Goal: Task Accomplishment & Management: Use online tool/utility

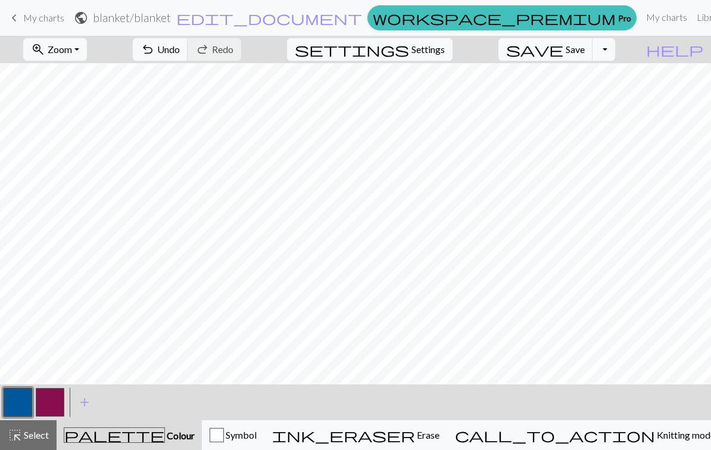
scroll to position [211, 0]
click at [496, 54] on span "Save" at bounding box center [575, 48] width 19 height 11
click at [496, 46] on div "Oh no! The chart couldn't be saved this time. Here are some things you can try …" at bounding box center [355, 113] width 711 height 226
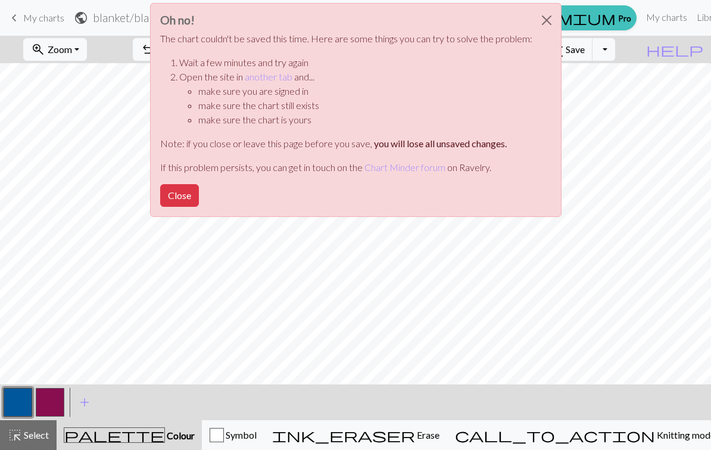
click at [180, 197] on button "Close" at bounding box center [179, 195] width 39 height 23
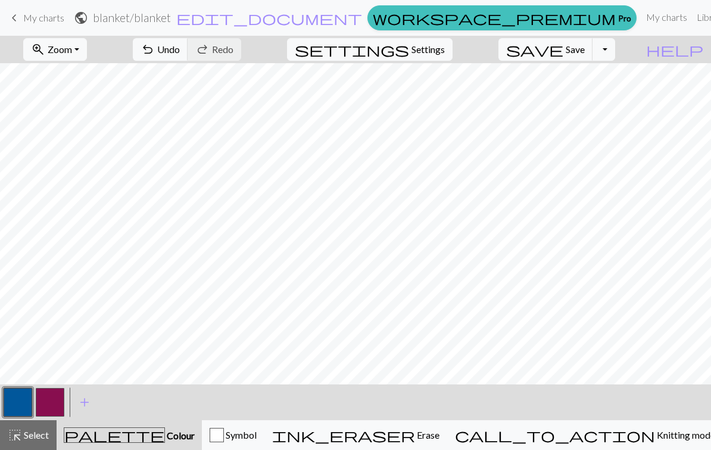
click at [496, 46] on button "Toggle Dropdown" at bounding box center [603, 49] width 23 height 23
click at [496, 76] on button "file_copy Save a copy" at bounding box center [516, 75] width 196 height 19
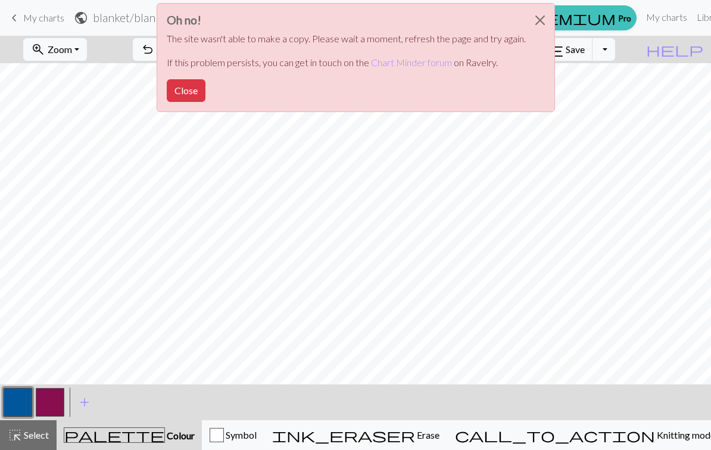
click at [496, 23] on button "Close" at bounding box center [540, 20] width 29 height 33
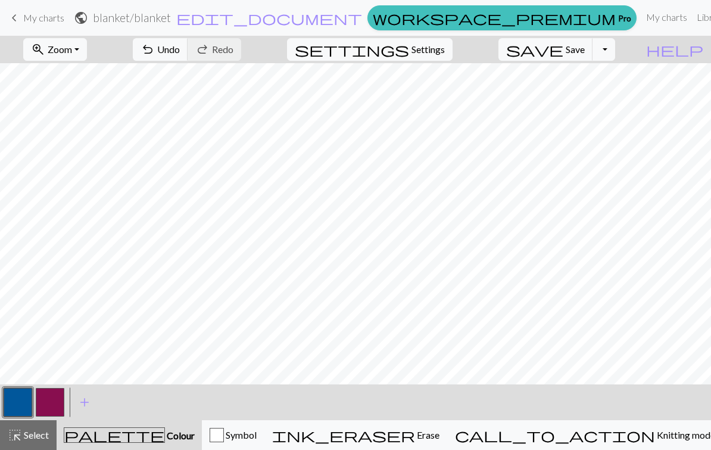
click at [496, 15] on link "My charts" at bounding box center [666, 17] width 51 height 24
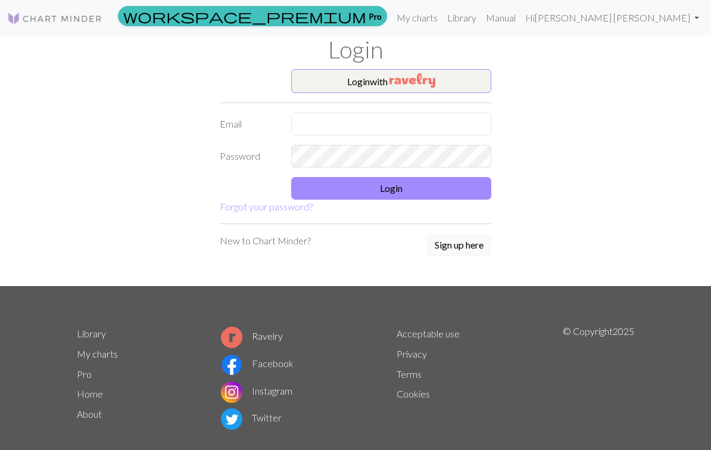
click at [442, 17] on link "My charts" at bounding box center [417, 18] width 51 height 24
click at [496, 18] on link "Manual" at bounding box center [500, 18] width 39 height 24
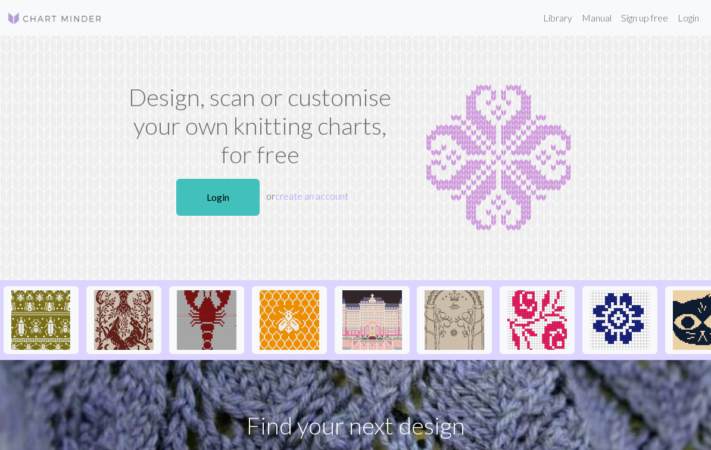
click at [683, 17] on link "Login" at bounding box center [688, 18] width 31 height 24
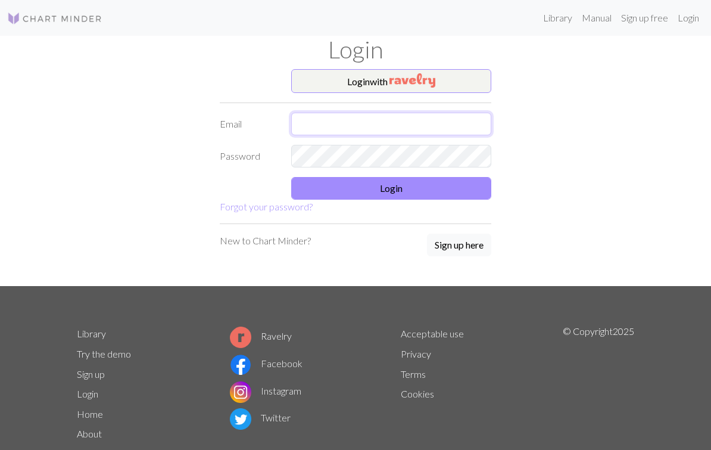
click at [451, 121] on input "text" at bounding box center [391, 124] width 200 height 23
type input "giovanna3330@gmail.com"
click at [429, 188] on button "Login" at bounding box center [391, 188] width 200 height 23
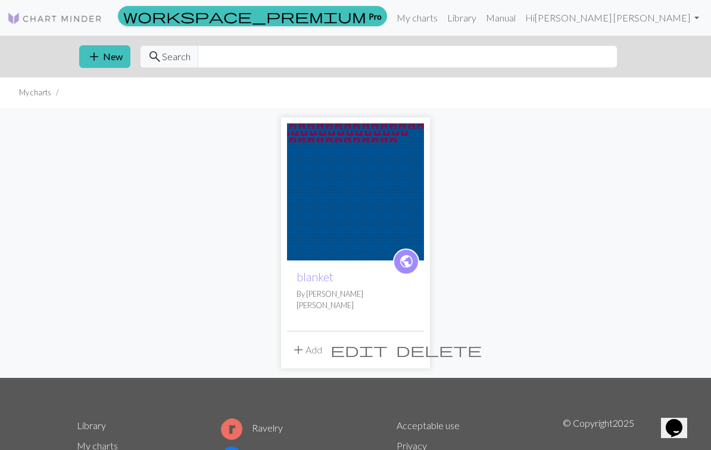
click at [101, 56] on button "add New" at bounding box center [104, 56] width 51 height 23
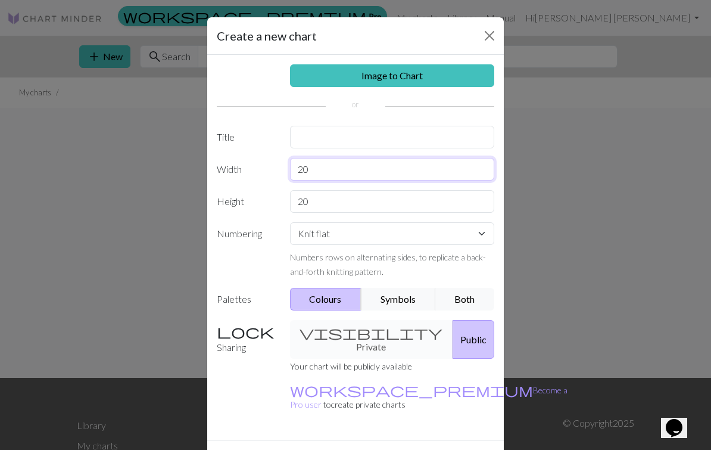
click at [371, 171] on input "20" at bounding box center [392, 169] width 205 height 23
click at [403, 169] on input "20" at bounding box center [392, 169] width 205 height 23
type input "2"
type input "150"
click at [400, 201] on input "20" at bounding box center [392, 201] width 205 height 23
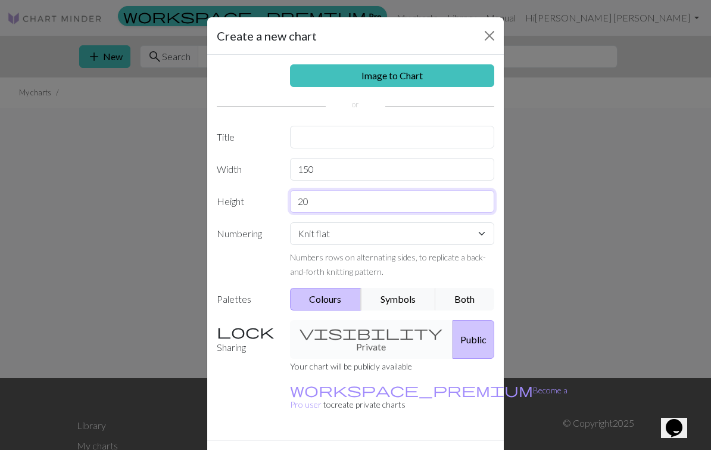
type input "2"
type input "150"
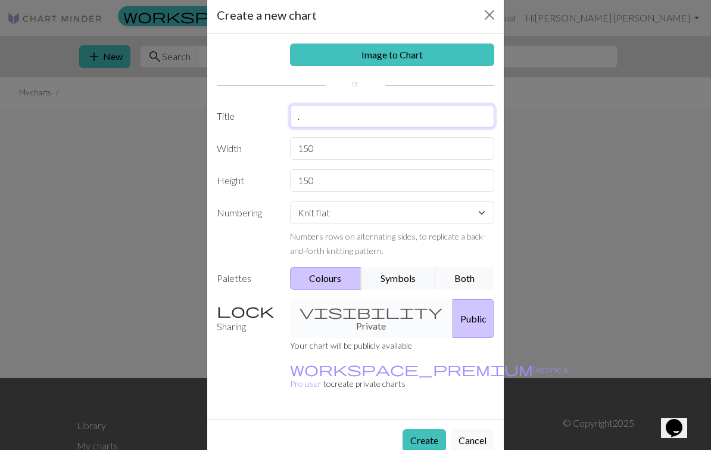
scroll to position [20, 0]
click at [461, 276] on button "Both" at bounding box center [465, 278] width 60 height 23
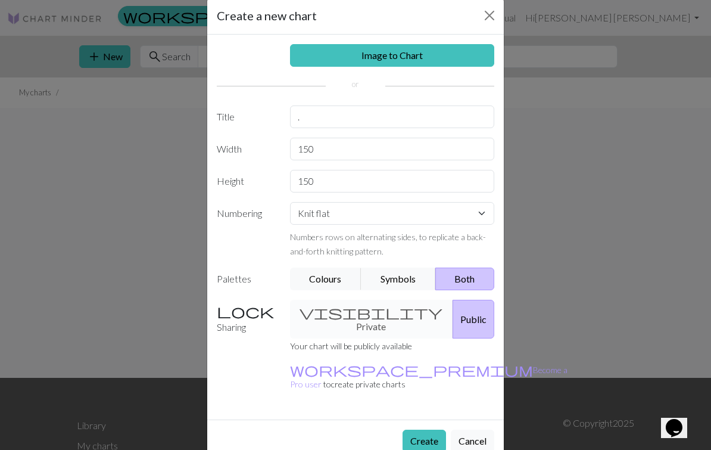
click at [420, 429] on button "Create" at bounding box center [424, 440] width 43 height 23
click at [422, 429] on button "Create" at bounding box center [424, 440] width 43 height 23
click at [375, 120] on input "." at bounding box center [392, 116] width 205 height 23
type input ". N"
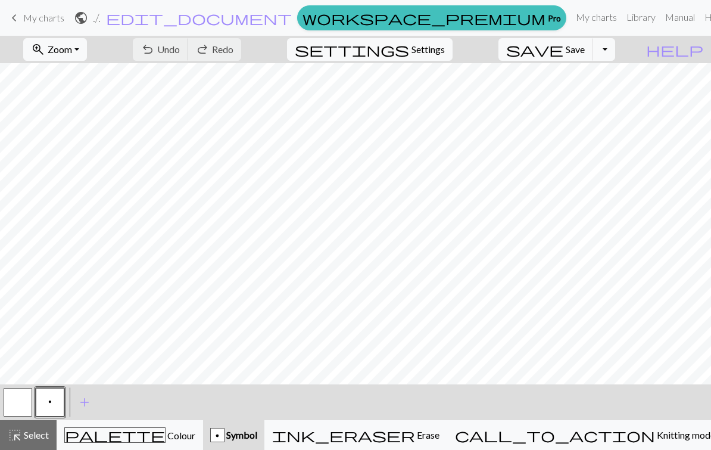
click at [54, 400] on button "p" at bounding box center [50, 402] width 29 height 29
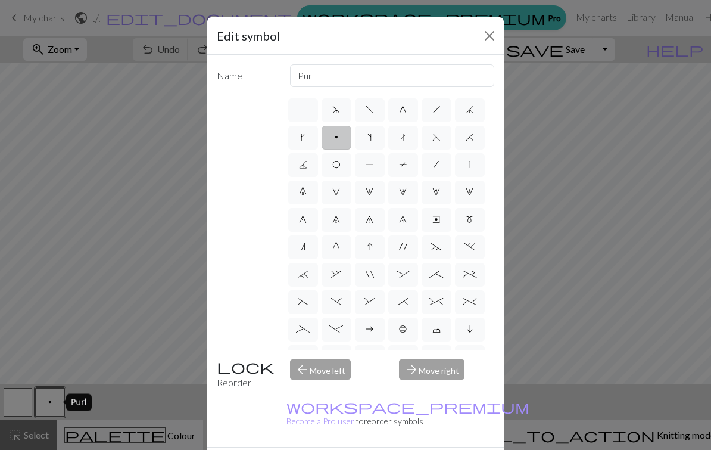
click at [373, 136] on label "s" at bounding box center [370, 138] width 30 height 24
click at [373, 136] on input "s" at bounding box center [371, 134] width 8 height 8
radio input "true"
type input "increase one left leaning"
click at [377, 108] on label "f" at bounding box center [370, 110] width 30 height 24
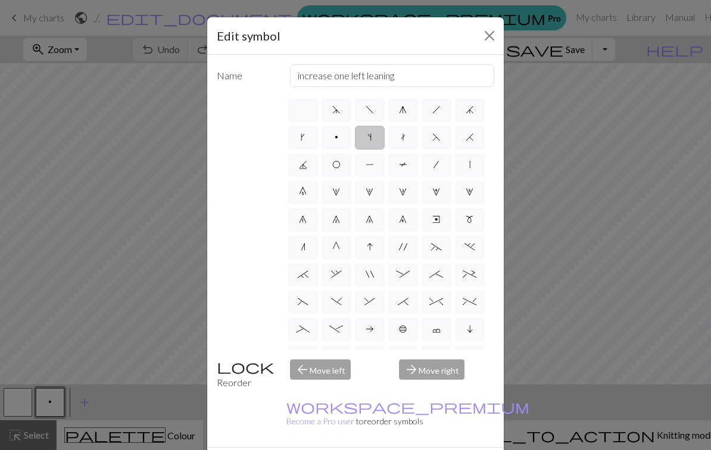
click at [373, 108] on input "f" at bounding box center [370, 106] width 8 height 8
radio input "true"
type input "left leaning decrease"
click at [339, 108] on span "d" at bounding box center [336, 110] width 8 height 10
click at [339, 108] on input "d" at bounding box center [336, 106] width 8 height 8
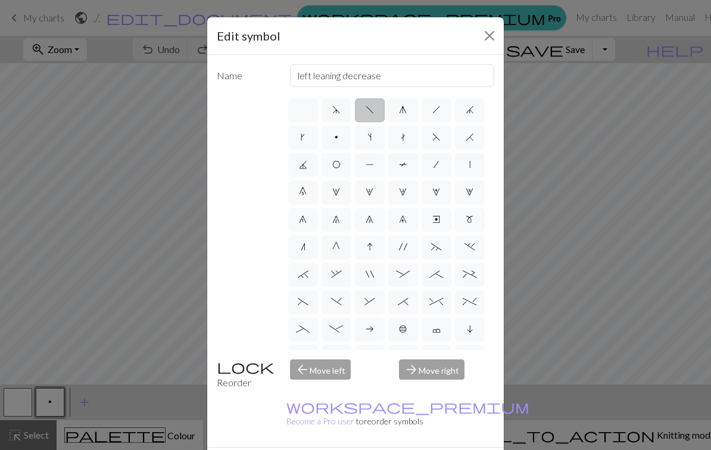
radio input "true"
type input "sk2p"
click at [407, 114] on label "g" at bounding box center [403, 110] width 30 height 24
click at [407, 110] on input "g" at bounding box center [403, 106] width 8 height 8
radio input "true"
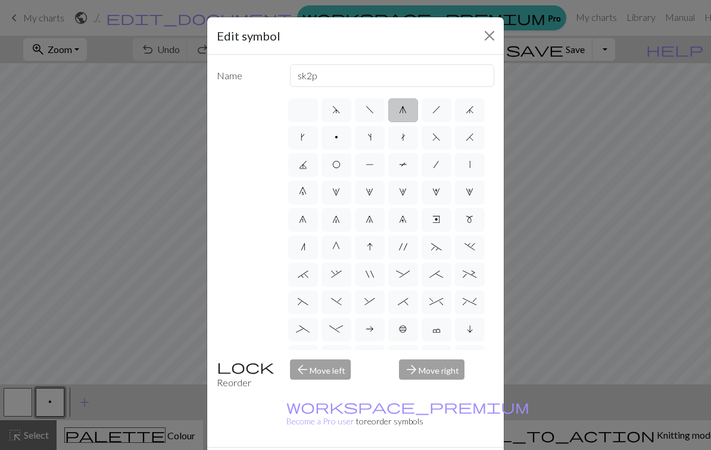
click at [431, 112] on label "h" at bounding box center [437, 110] width 30 height 24
click at [432, 110] on input "h" at bounding box center [436, 106] width 8 height 8
radio input "true"
type input "right leaning decrease"
click at [470, 111] on span "j" at bounding box center [470, 110] width 8 height 10
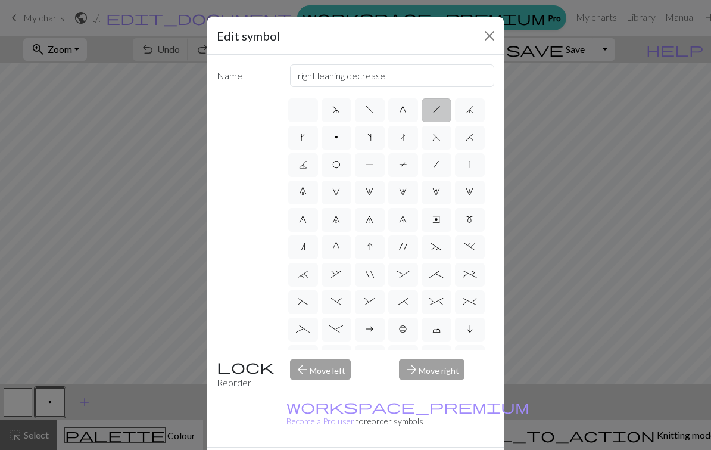
click at [470, 110] on input "j" at bounding box center [470, 106] width 8 height 8
radio input "true"
type input "k3tog"
click at [470, 110] on span "j" at bounding box center [470, 110] width 8 height 10
click at [470, 110] on input "j" at bounding box center [470, 106] width 8 height 8
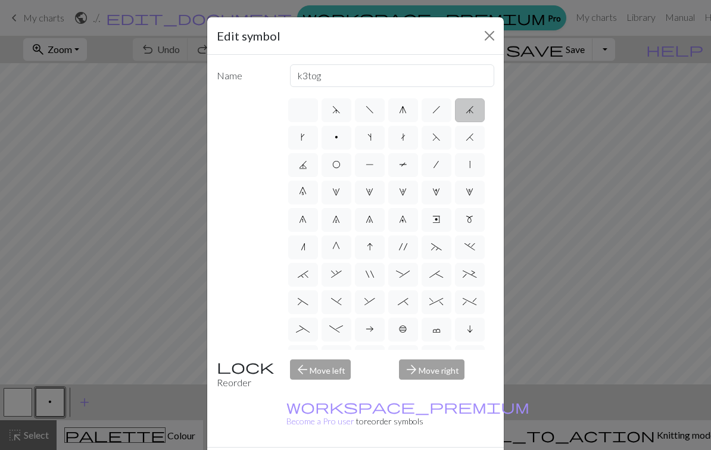
click at [444, 138] on label "F" at bounding box center [437, 138] width 30 height 24
click at [440, 138] on input "F" at bounding box center [436, 134] width 8 height 8
radio input "true"
type input "ssk"
click at [437, 166] on span "/" at bounding box center [435, 165] width 5 height 10
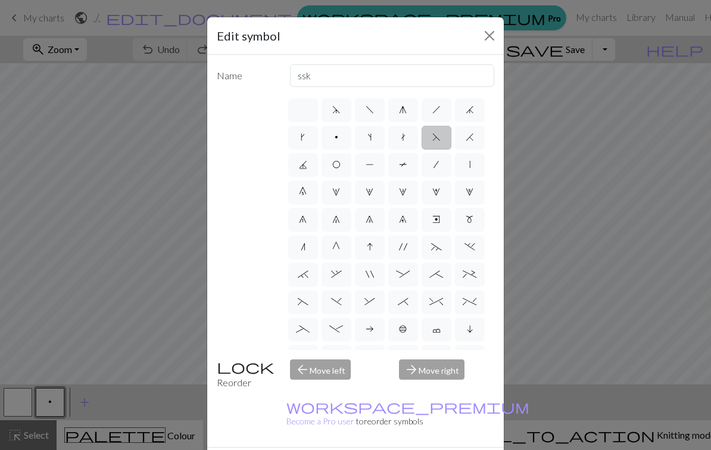
click at [437, 165] on input "/" at bounding box center [437, 161] width 8 height 8
radio input "true"
type input "right leaning decrease"
click at [407, 167] on label "T" at bounding box center [403, 165] width 30 height 24
click at [407, 165] on input "T" at bounding box center [403, 161] width 8 height 8
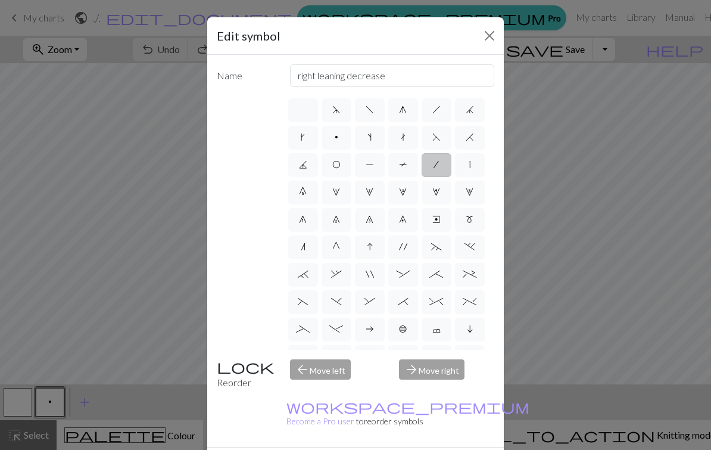
radio input "true"
type input "ptbl"
click at [375, 173] on label "P" at bounding box center [370, 165] width 30 height 24
click at [373, 165] on input "P" at bounding box center [370, 161] width 8 height 8
radio input "true"
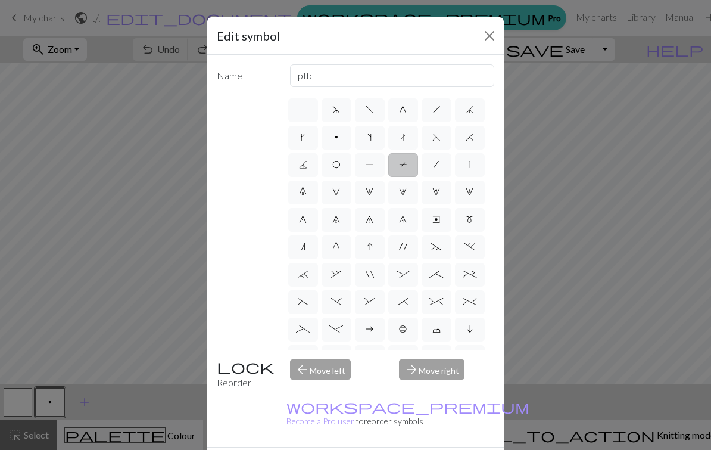
type input "purl"
click at [314, 170] on label "J" at bounding box center [303, 165] width 30 height 24
click at [307, 165] on input "J" at bounding box center [303, 161] width 8 height 8
radio input "true"
type input "p3tog"
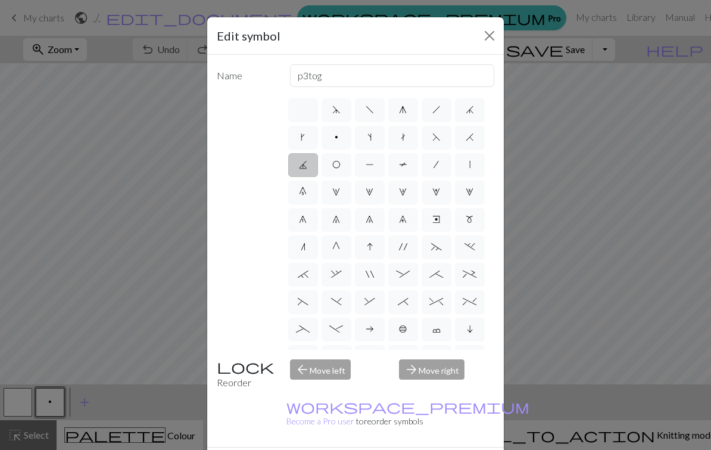
click at [310, 196] on label "0" at bounding box center [303, 192] width 30 height 24
click at [307, 192] on input "0" at bounding box center [303, 189] width 8 height 8
radio input "true"
type input "decrease 5"
click at [340, 195] on label "1" at bounding box center [337, 192] width 30 height 24
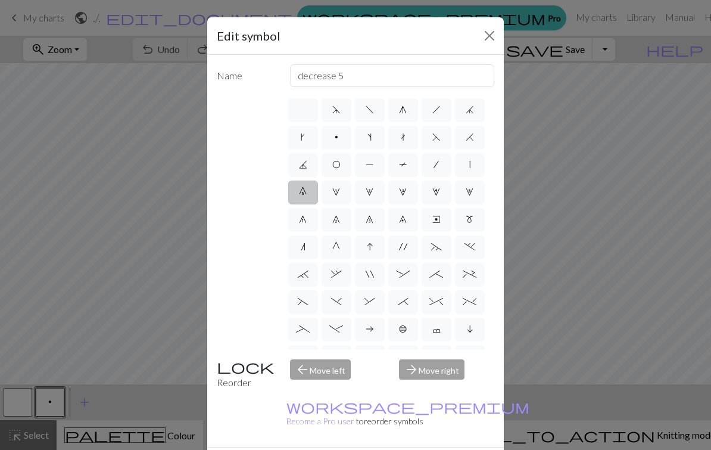
click at [340, 192] on input "1" at bounding box center [336, 189] width 8 height 8
radio input "true"
type input "increase 1"
click at [372, 196] on span "2" at bounding box center [370, 192] width 8 height 10
click at [372, 192] on input "2" at bounding box center [370, 189] width 8 height 8
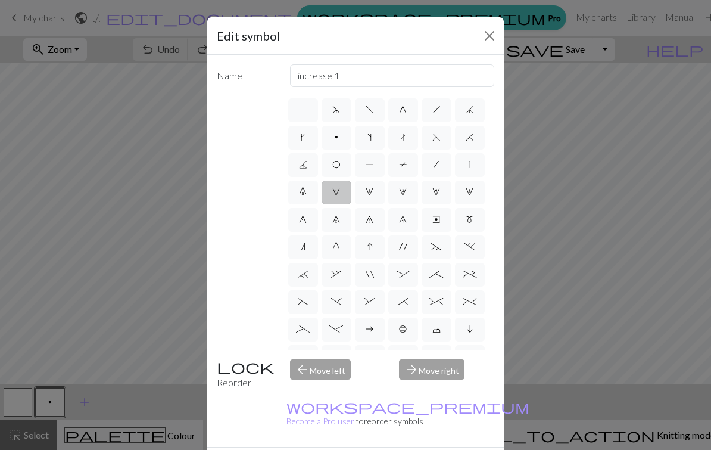
radio input "true"
type input "increase 2"
click at [397, 191] on label "3" at bounding box center [403, 192] width 30 height 24
click at [399, 191] on input "3" at bounding box center [403, 189] width 8 height 8
radio input "true"
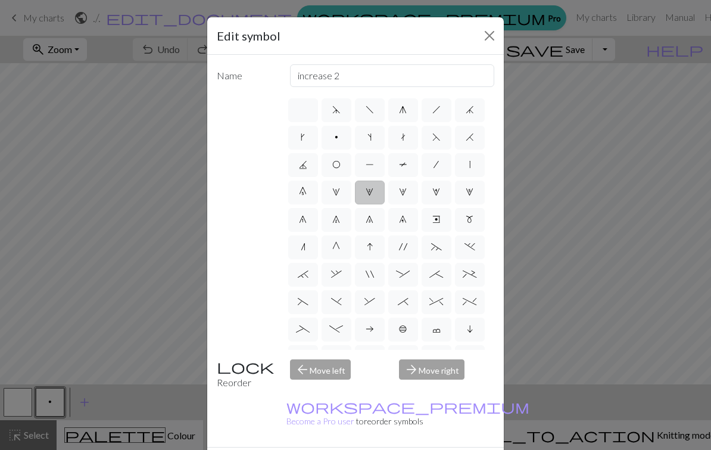
type input "increase 3"
click at [305, 221] on span "6" at bounding box center [303, 219] width 8 height 10
click at [305, 220] on input "6" at bounding box center [303, 216] width 8 height 8
radio input "true"
type input "decrease 1"
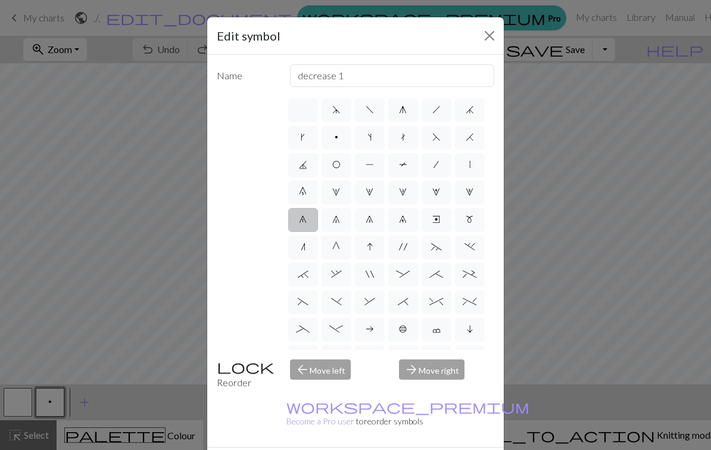
click at [368, 219] on span "8" at bounding box center [370, 219] width 8 height 10
click at [368, 219] on input "8" at bounding box center [370, 216] width 8 height 8
radio input "true"
type input "decrease 3"
click at [436, 194] on span "4" at bounding box center [436, 192] width 8 height 10
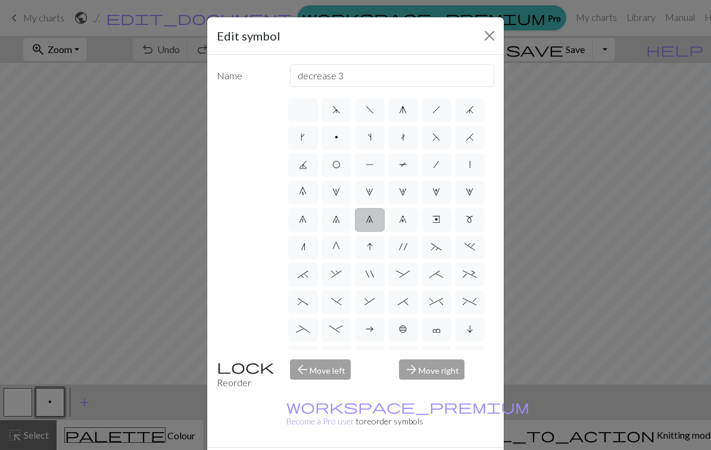
click at [436, 192] on input "4" at bounding box center [436, 189] width 8 height 8
radio input "true"
type input "increase 4"
click at [462, 192] on label "5" at bounding box center [470, 192] width 30 height 24
click at [466, 192] on input "5" at bounding box center [470, 189] width 8 height 8
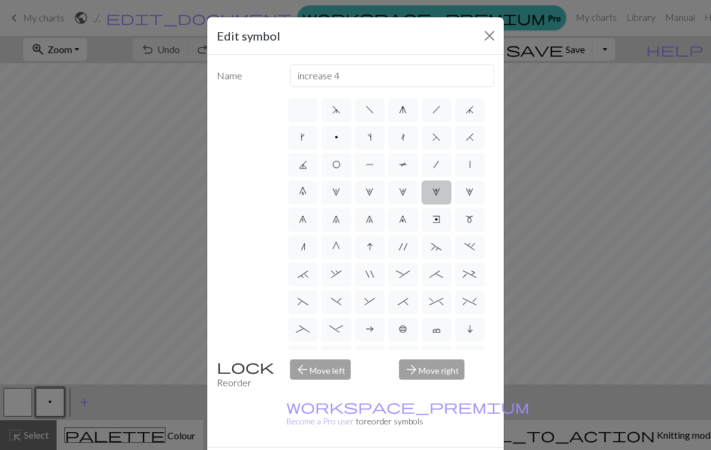
radio input "true"
type input "increase 5"
click at [466, 217] on span "m" at bounding box center [470, 219] width 8 height 10
click at [466, 217] on input "m" at bounding box center [470, 216] width 8 height 8
radio input "true"
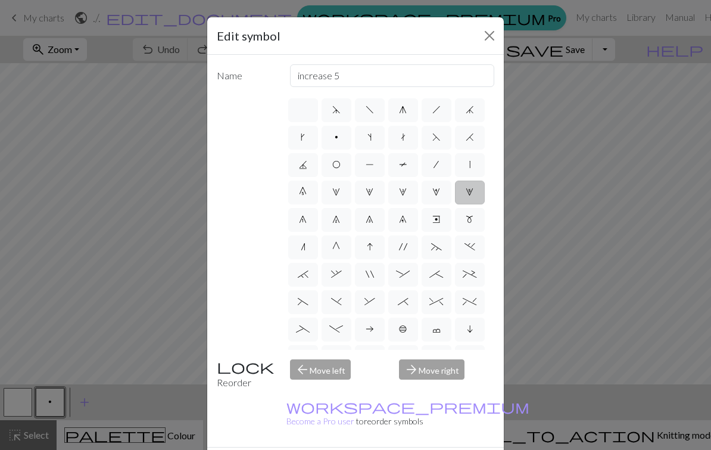
type input "m1"
click at [433, 216] on span "e" at bounding box center [436, 219] width 8 height 10
click at [433, 216] on input "e" at bounding box center [436, 216] width 8 height 8
radio input "true"
type input "Right end"
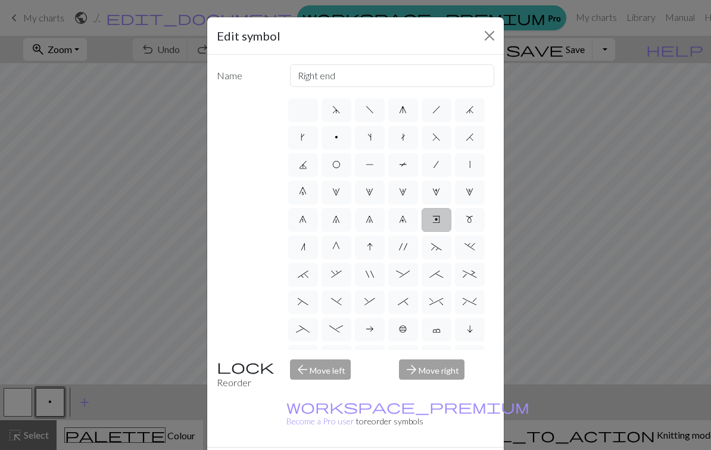
click at [406, 223] on span "9" at bounding box center [403, 219] width 8 height 10
click at [406, 220] on input "9" at bounding box center [403, 216] width 8 height 8
radio input "true"
type input "decrease 4"
click at [489, 35] on button "Close" at bounding box center [489, 35] width 19 height 19
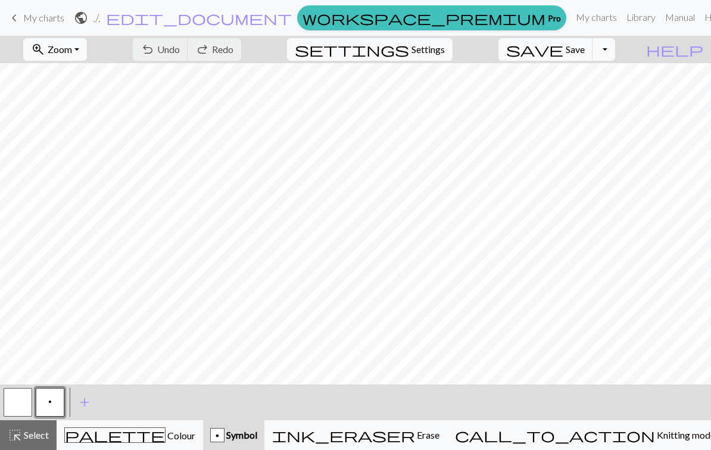
click at [47, 401] on button "p" at bounding box center [50, 402] width 29 height 29
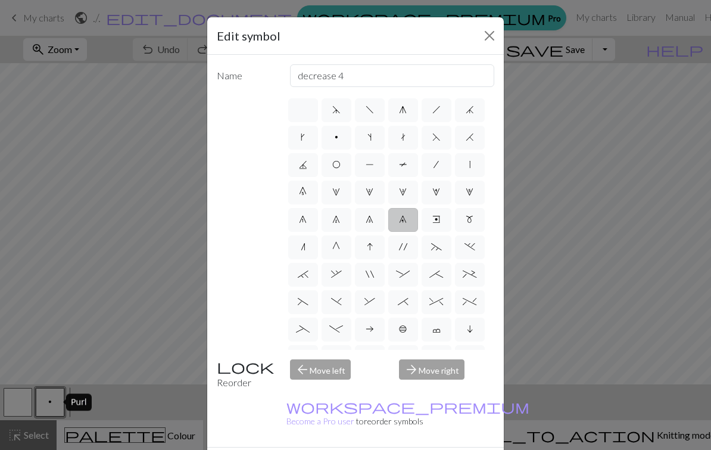
click at [492, 30] on button "Close" at bounding box center [489, 35] width 19 height 19
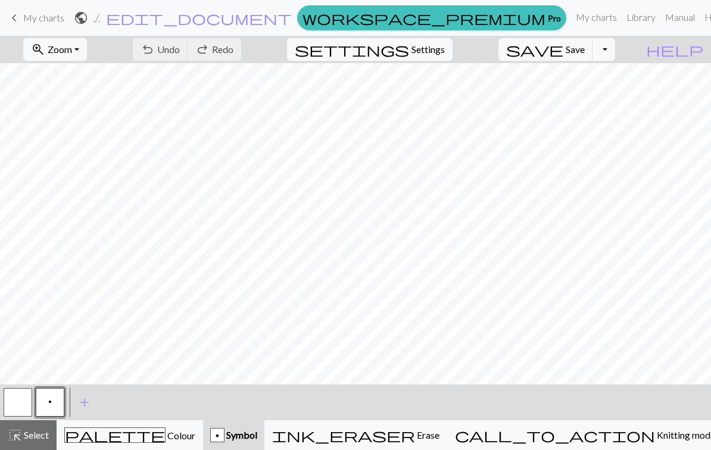
click at [52, 400] on button "p" at bounding box center [50, 402] width 29 height 29
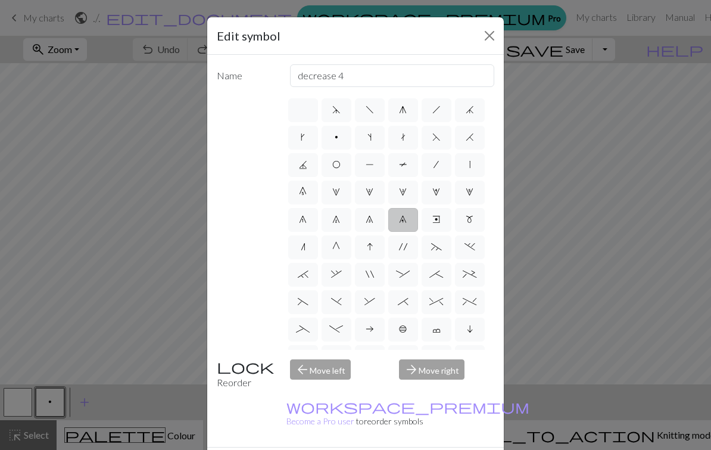
click at [401, 221] on span "9" at bounding box center [403, 219] width 8 height 10
click at [401, 220] on input "9" at bounding box center [403, 216] width 8 height 8
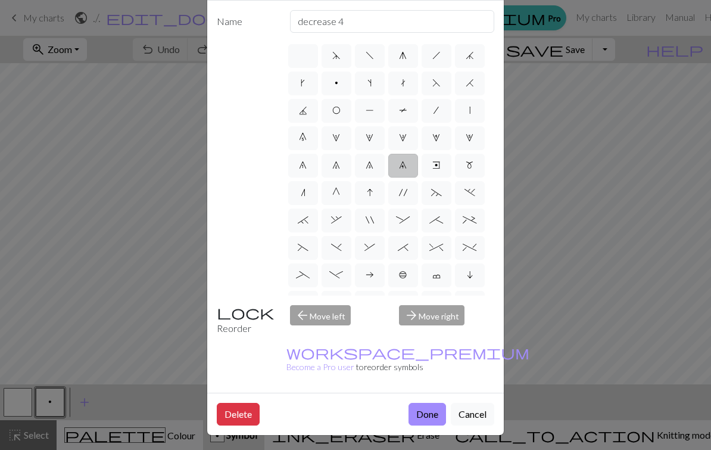
scroll to position [54, 0]
click at [430, 407] on button "Done" at bounding box center [427, 414] width 38 height 23
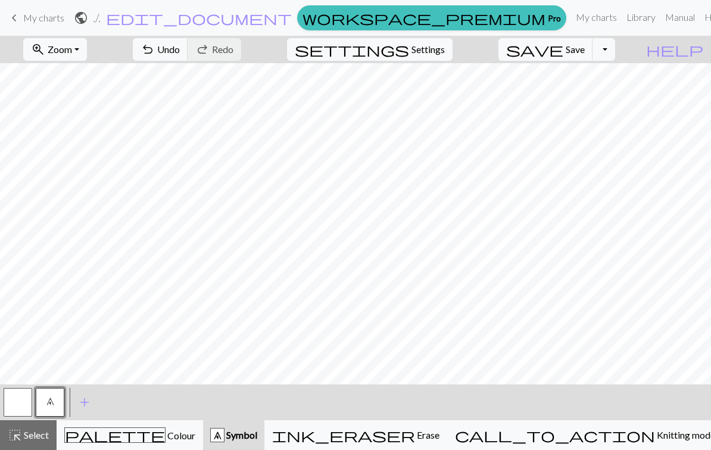
click at [21, 403] on button "button" at bounding box center [18, 402] width 29 height 29
click at [19, 394] on button "button" at bounding box center [18, 402] width 29 height 29
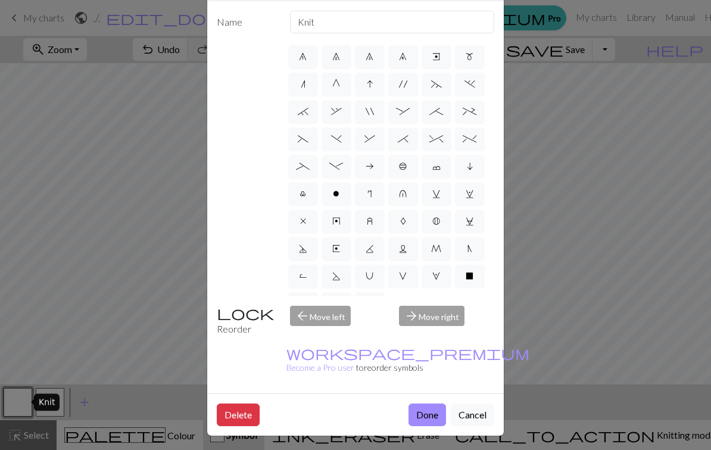
click at [425, 410] on button "Done" at bounding box center [427, 414] width 38 height 23
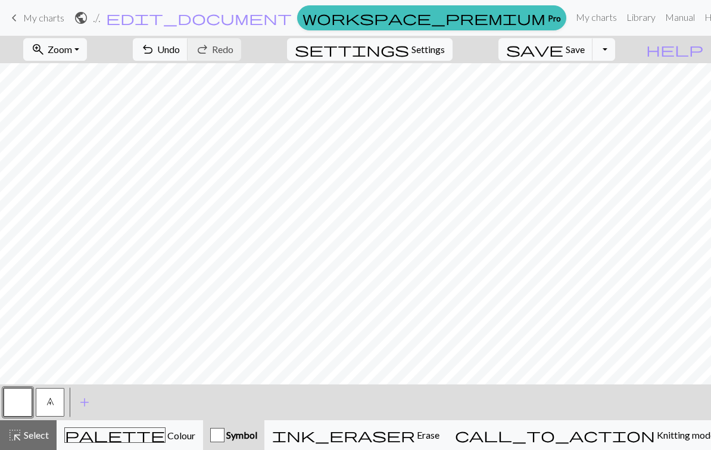
click at [16, 397] on button "button" at bounding box center [18, 402] width 29 height 29
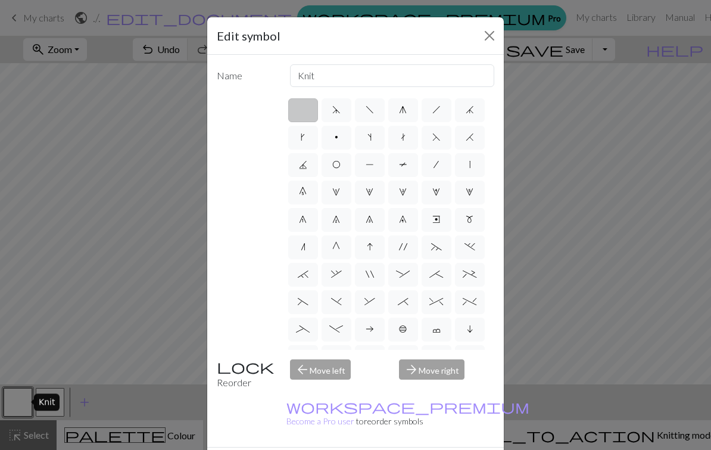
click at [491, 36] on button "Close" at bounding box center [489, 35] width 19 height 19
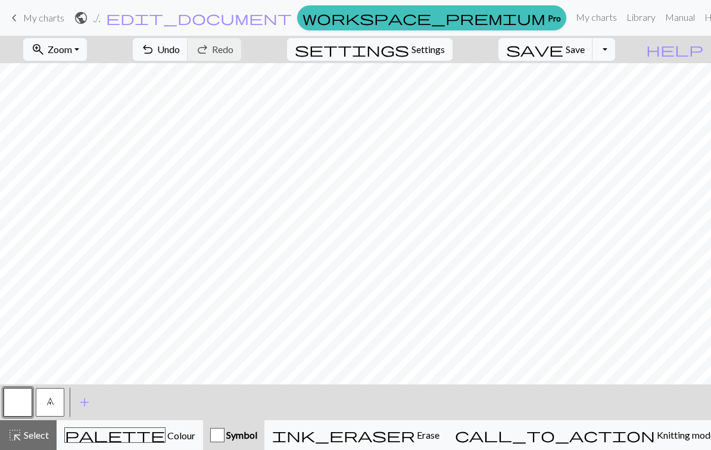
click at [177, 434] on div "palette Colour Colour" at bounding box center [129, 434] width 131 height 15
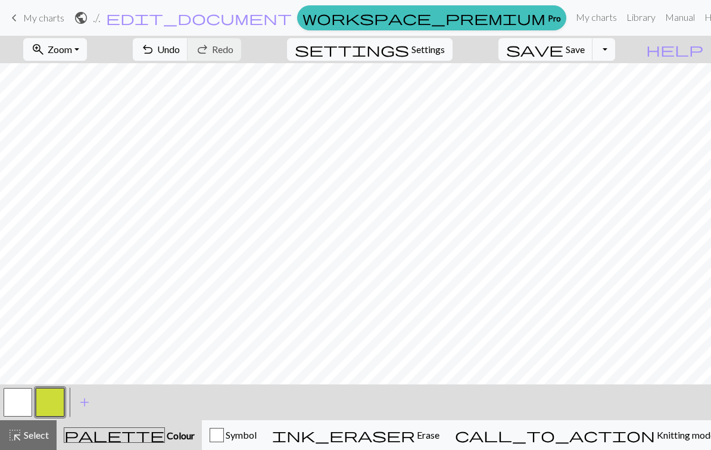
click at [48, 403] on button "button" at bounding box center [50, 402] width 29 height 29
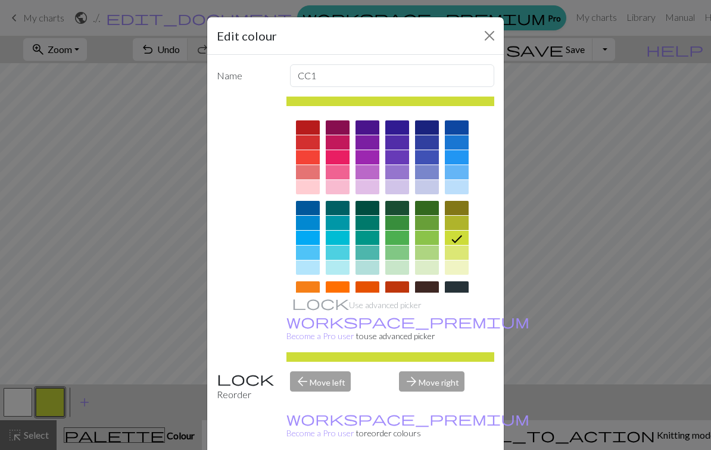
click at [396, 201] on div at bounding box center [397, 208] width 24 height 14
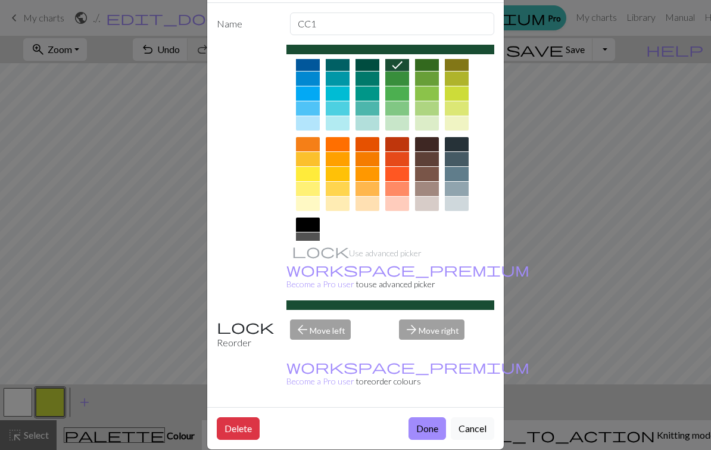
scroll to position [51, 0]
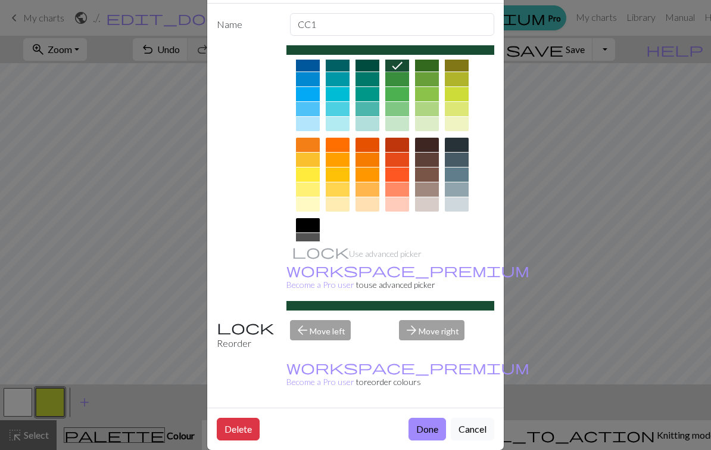
click at [428, 417] on button "Done" at bounding box center [427, 428] width 38 height 23
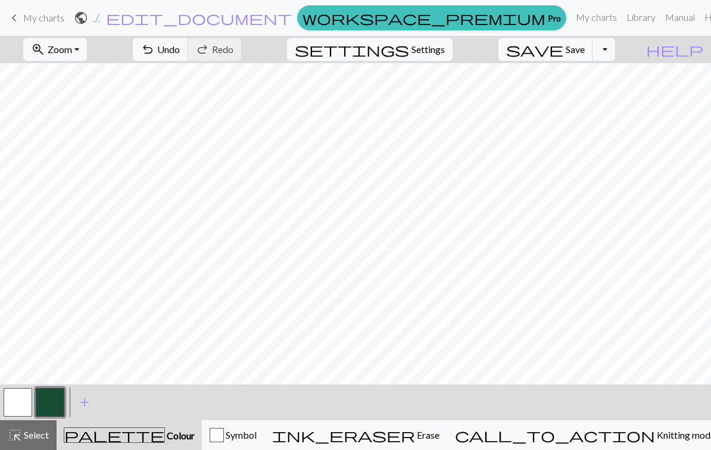
click at [18, 403] on button "button" at bounding box center [18, 402] width 29 height 29
click at [23, 402] on button "button" at bounding box center [18, 402] width 29 height 29
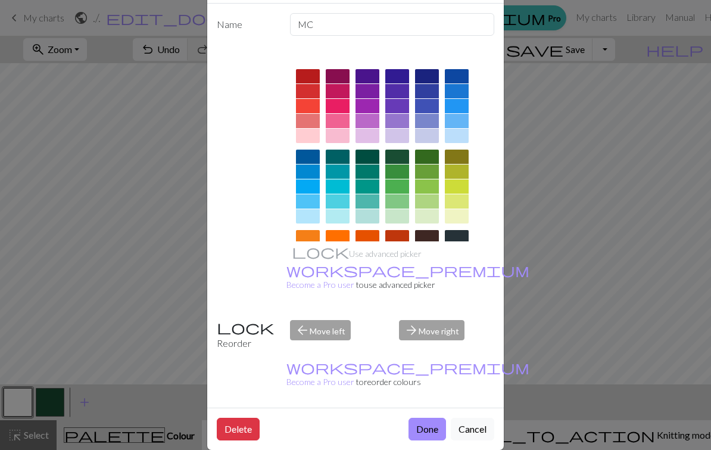
click at [304, 151] on div at bounding box center [308, 156] width 24 height 14
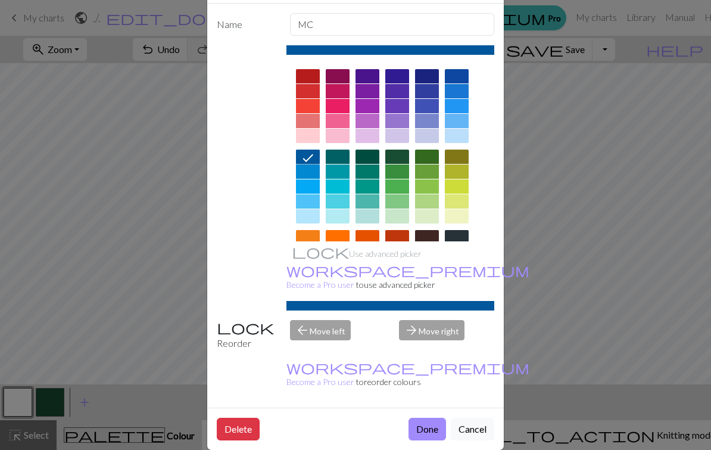
click at [430, 417] on button "Done" at bounding box center [427, 428] width 38 height 23
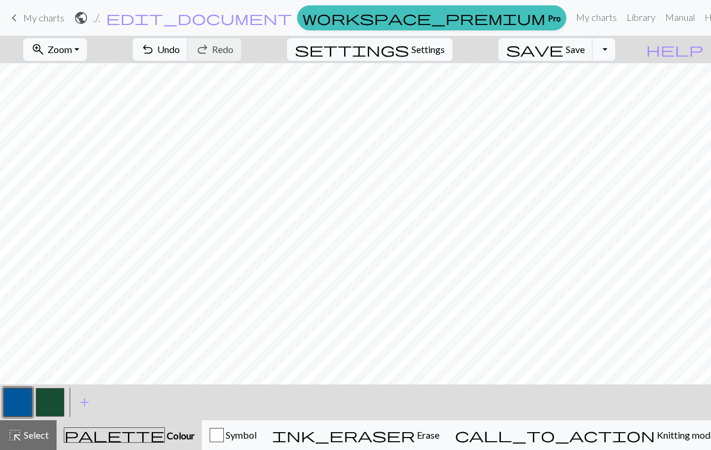
click at [264, 427] on button "Symbol" at bounding box center [233, 435] width 63 height 30
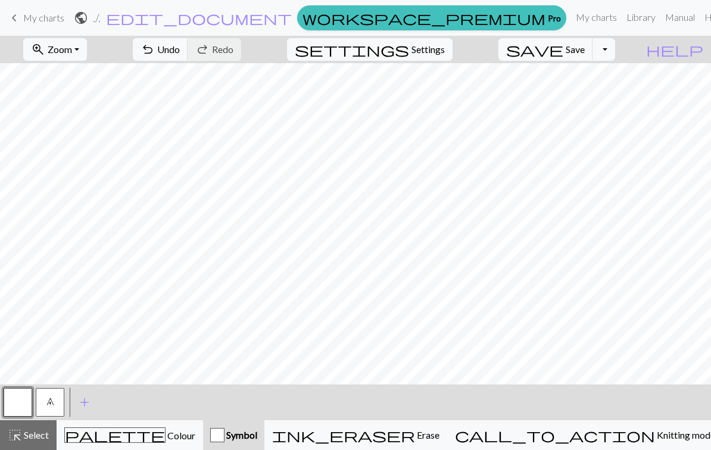
click at [48, 397] on span "9" at bounding box center [50, 402] width 8 height 10
click at [109, 436] on div "palette Colour Colour" at bounding box center [129, 434] width 131 height 15
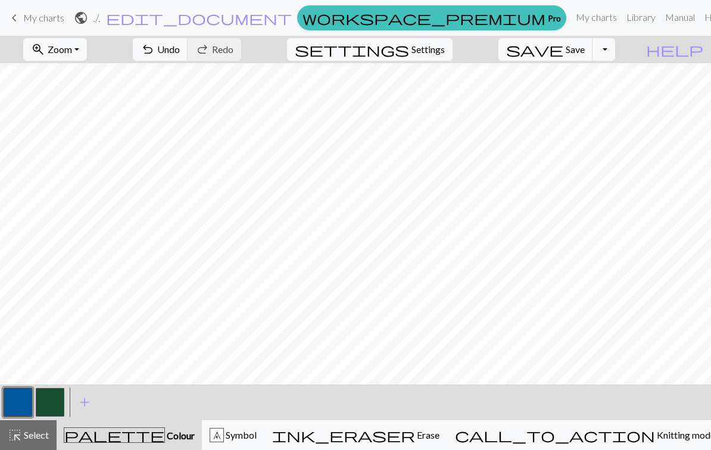
click at [24, 400] on button "button" at bounding box center [18, 402] width 29 height 29
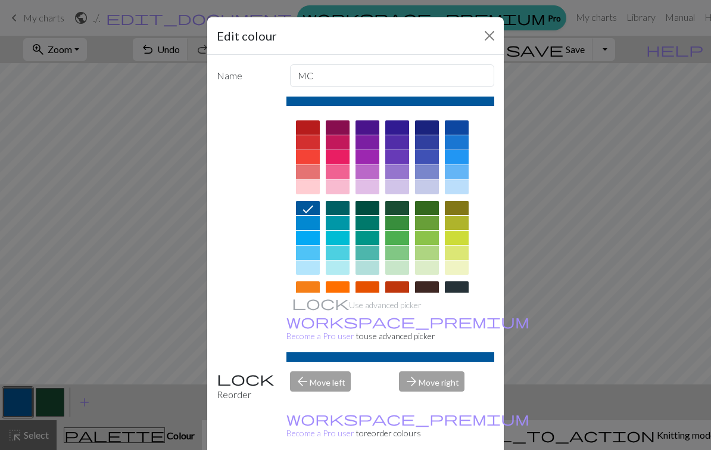
click at [492, 34] on button "Close" at bounding box center [489, 35] width 19 height 19
